Goal: Information Seeking & Learning: Understand process/instructions

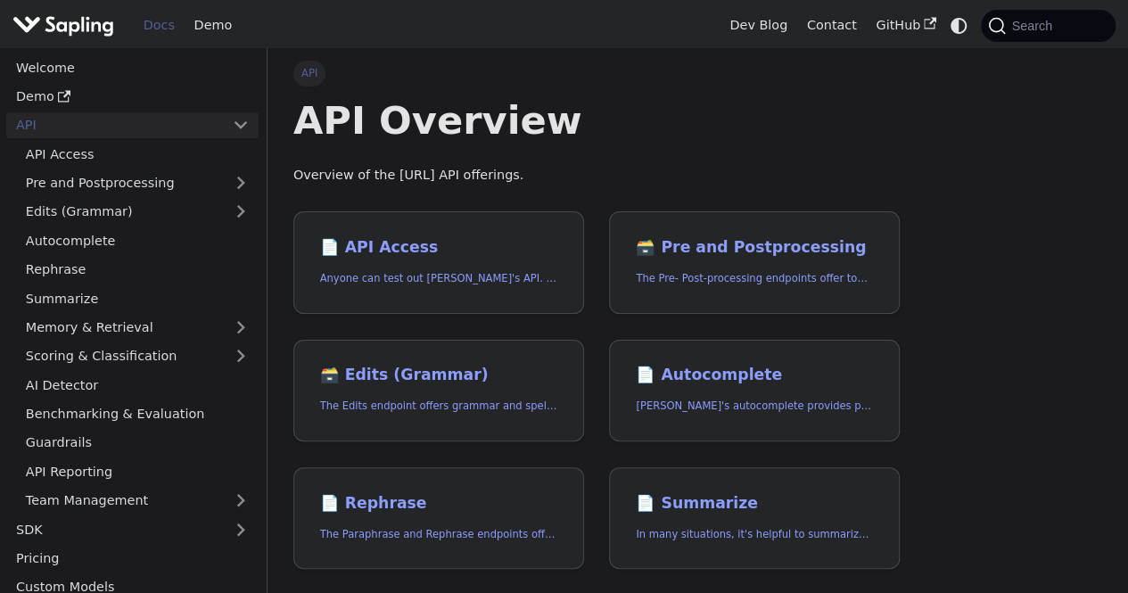
click at [553, 260] on link "📄️ API Access Anyone can test out [PERSON_NAME]'s API. To get started with the …" at bounding box center [438, 262] width 291 height 103
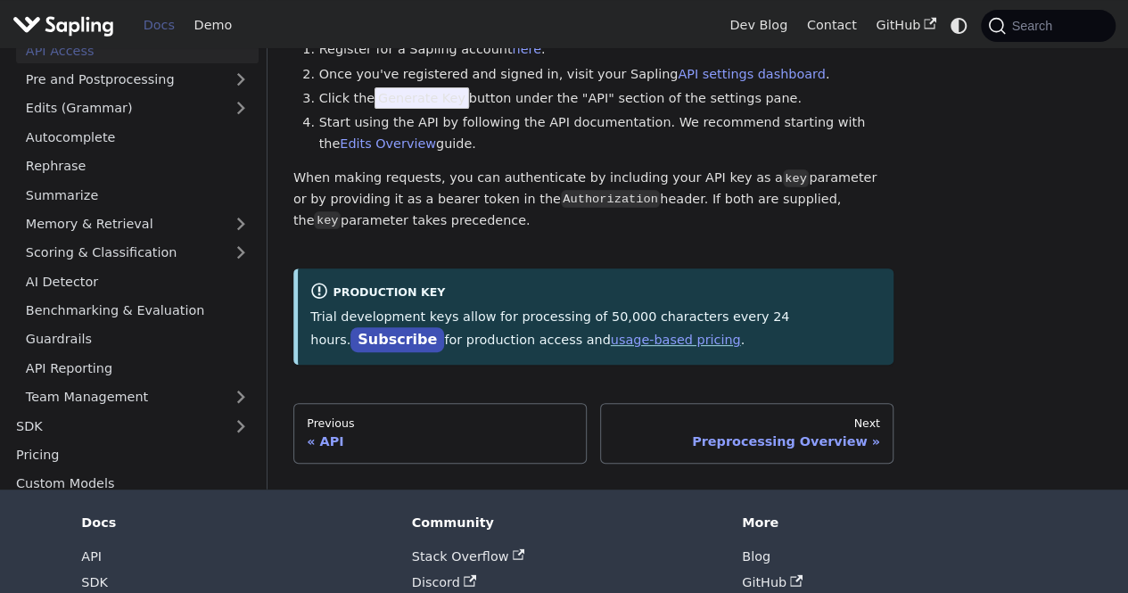
scroll to position [166, 0]
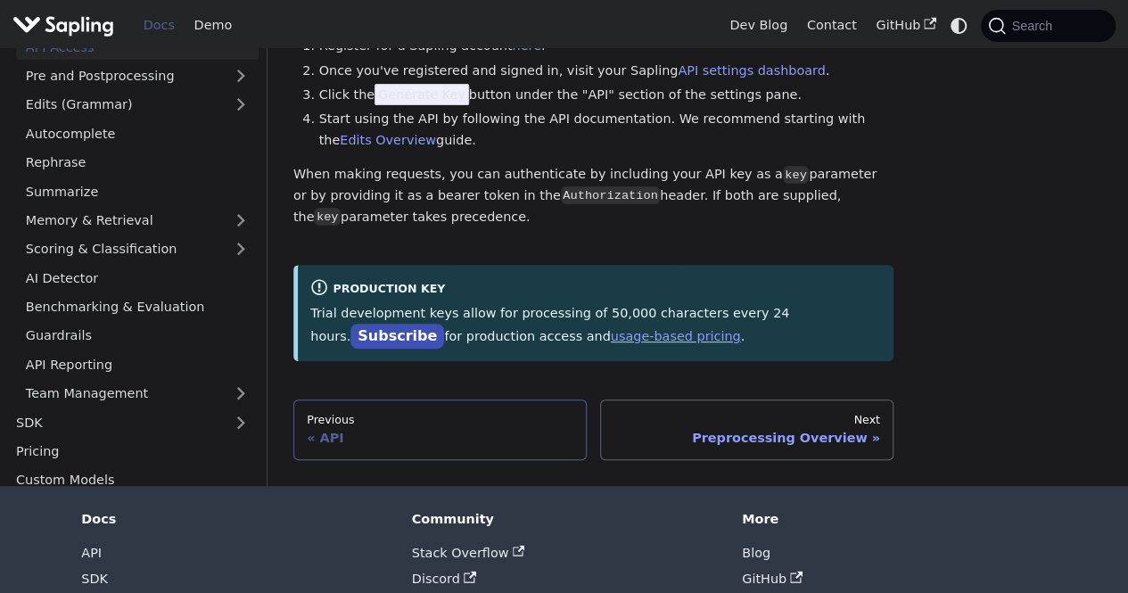
click at [440, 402] on link "Previous API" at bounding box center [439, 430] width 293 height 61
